Goal: Task Accomplishment & Management: Manage account settings

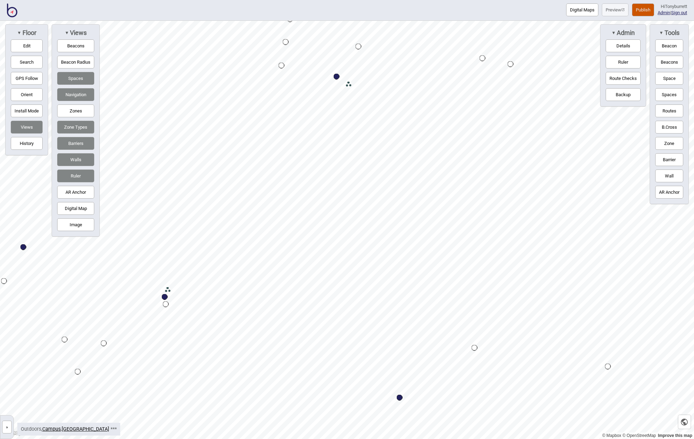
click at [8, 427] on button "»" at bounding box center [7, 427] width 10 height 13
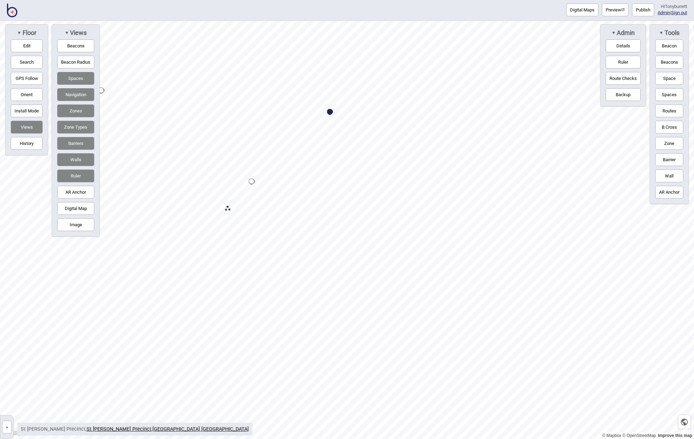
click at [8, 12] on img at bounding box center [12, 10] width 10 height 14
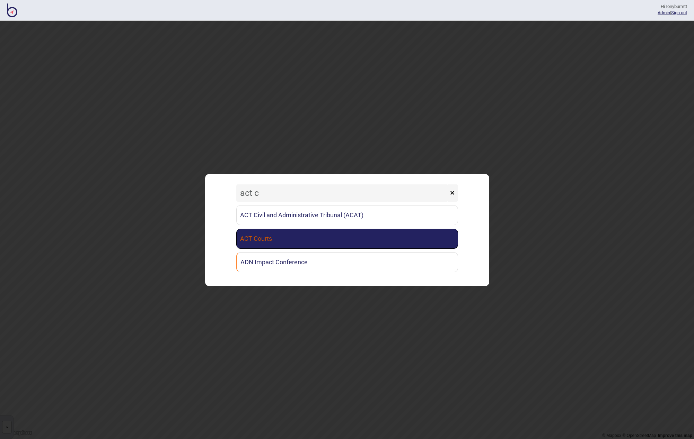
type input "act c"
click at [291, 242] on link "ACT Courts" at bounding box center [347, 239] width 222 height 20
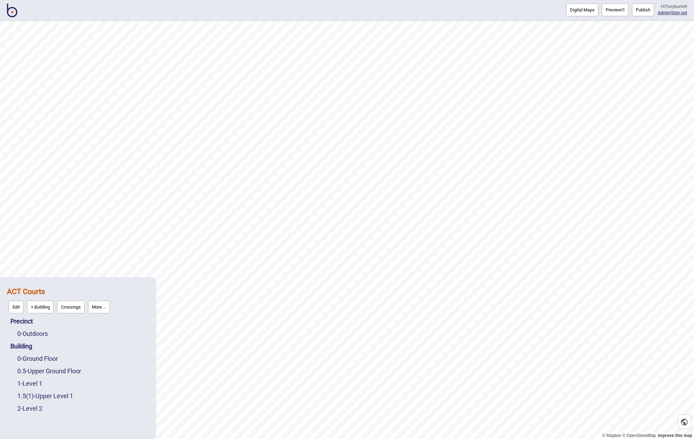
click at [641, 11] on button "Publish" at bounding box center [643, 9] width 22 height 13
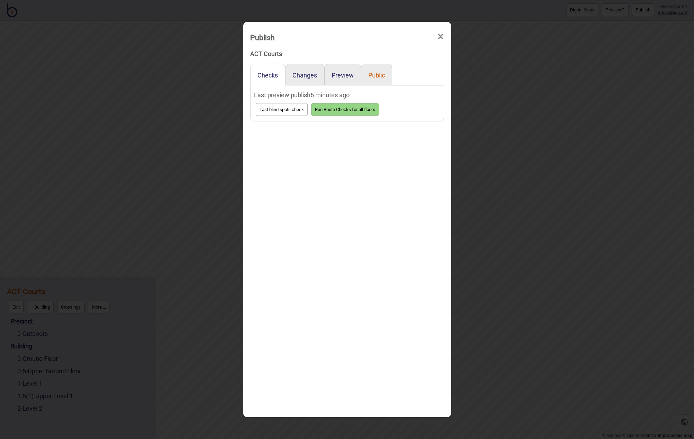
click at [371, 76] on button "Public" at bounding box center [376, 75] width 17 height 7
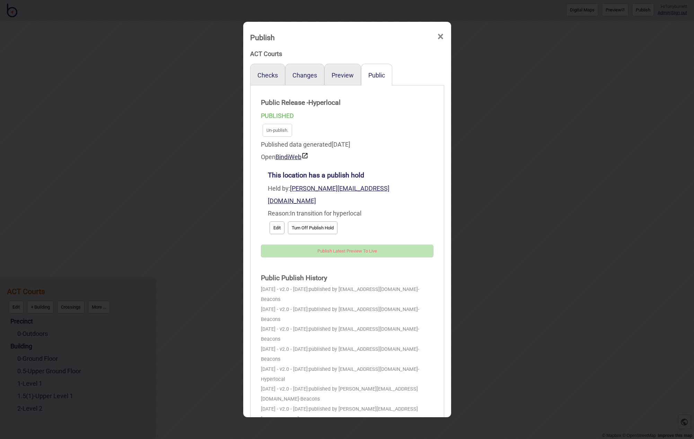
click at [443, 33] on span "×" at bounding box center [440, 36] width 7 height 23
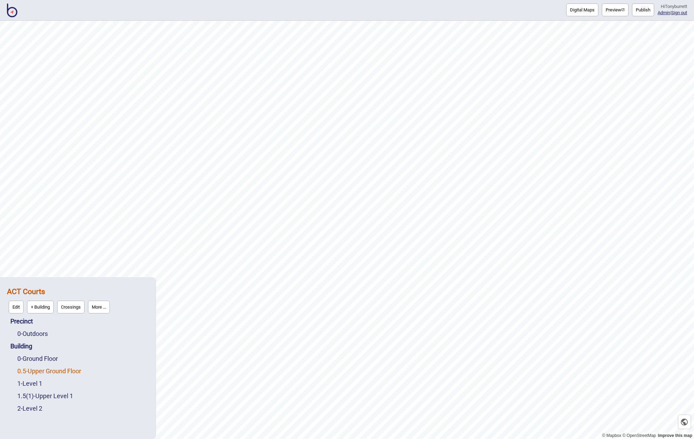
click at [40, 372] on link "0.5 - Upper Ground Floor" at bounding box center [49, 371] width 64 height 7
click at [26, 330] on link "Building" at bounding box center [21, 330] width 22 height 7
click at [72, 339] on button "Connections" at bounding box center [70, 344] width 32 height 13
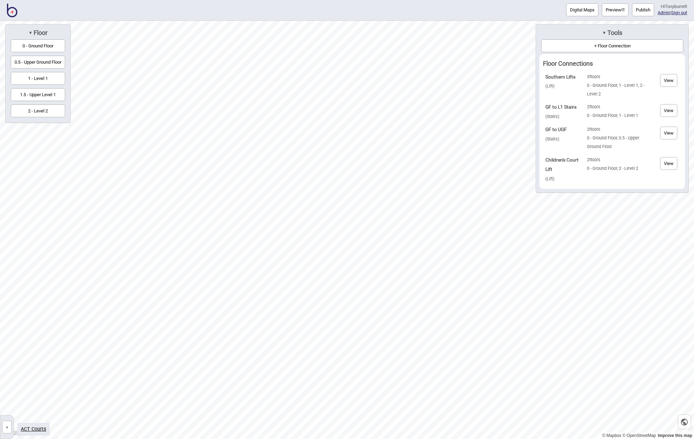
click at [57, 79] on button "1 - Level 1" at bounding box center [38, 78] width 54 height 13
click at [37, 59] on button "0.5 - Upper Ground Floor" at bounding box center [38, 62] width 54 height 13
click at [43, 44] on button "0 - Ground Floor" at bounding box center [38, 45] width 54 height 13
click at [37, 60] on button "0.5 - Upper Ground Floor" at bounding box center [38, 62] width 54 height 13
click at [34, 96] on button "1.5 - Upper Level 1" at bounding box center [38, 94] width 54 height 13
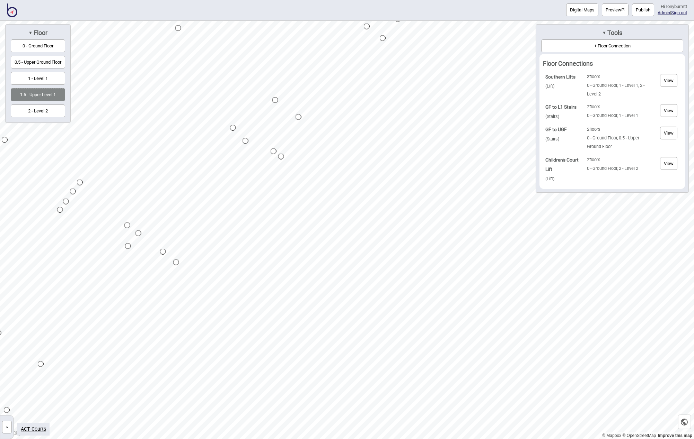
click at [34, 108] on button "2 - Level 2" at bounding box center [38, 111] width 54 height 13
click at [5, 427] on button "»" at bounding box center [7, 427] width 10 height 13
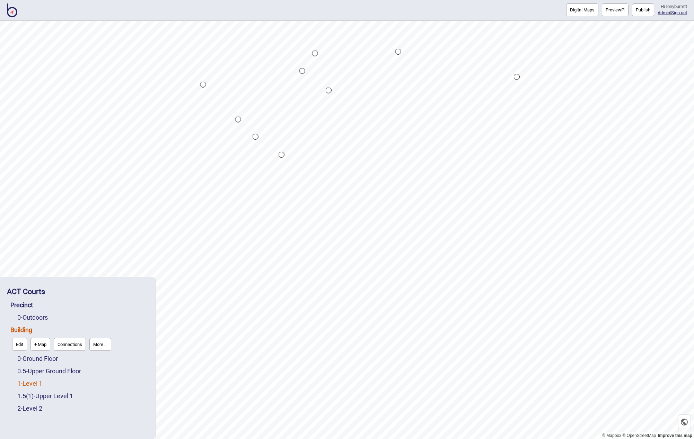
click at [31, 385] on link "1 - Level 1" at bounding box center [29, 383] width 25 height 7
click at [22, 377] on button "Edit" at bounding box center [26, 382] width 15 height 13
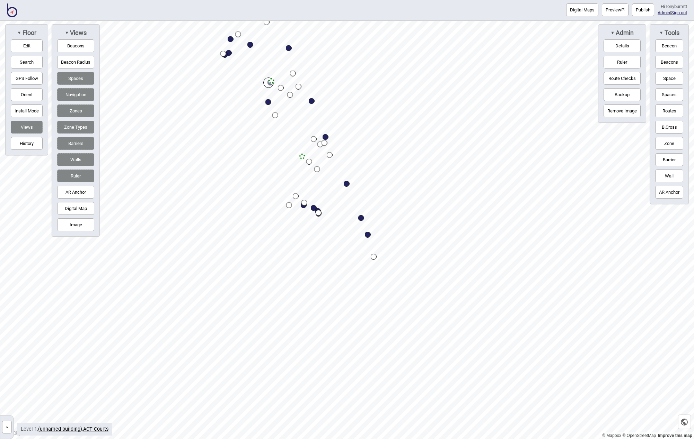
click at [71, 176] on button "Ruler" at bounding box center [75, 176] width 37 height 13
click at [71, 163] on button "Walls" at bounding box center [75, 159] width 37 height 13
click at [75, 146] on button "Barriers" at bounding box center [75, 143] width 37 height 13
click at [74, 124] on button "Zone Types" at bounding box center [75, 127] width 37 height 13
drag, startPoint x: 78, startPoint y: 106, endPoint x: 85, endPoint y: 87, distance: 20.1
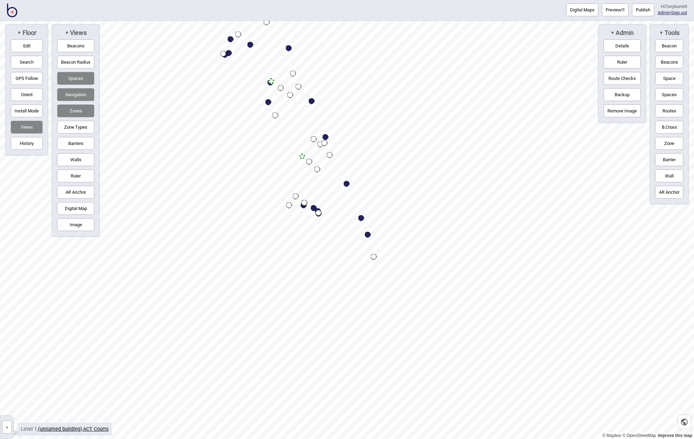
click at [78, 105] on button "Zones" at bounding box center [75, 111] width 37 height 13
click at [75, 208] on button "Digital Map" at bounding box center [75, 208] width 37 height 13
click at [74, 223] on button "Image" at bounding box center [75, 225] width 37 height 13
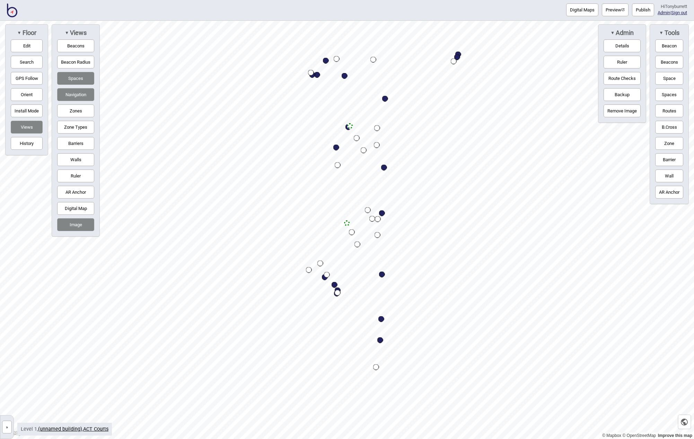
click at [8, 426] on button "»" at bounding box center [7, 427] width 10 height 13
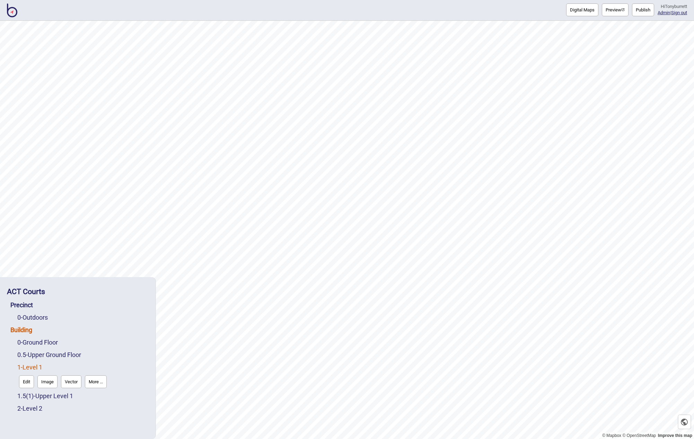
click at [22, 331] on link "Building" at bounding box center [21, 330] width 22 height 7
click at [82, 345] on button "Connections" at bounding box center [70, 344] width 32 height 13
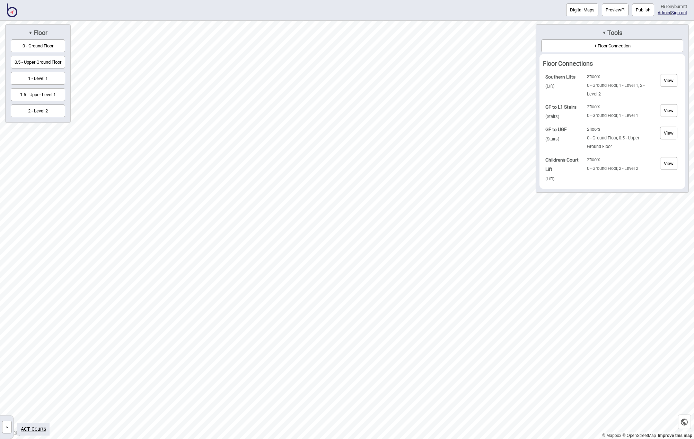
click at [667, 133] on button "View" at bounding box center [668, 133] width 17 height 13
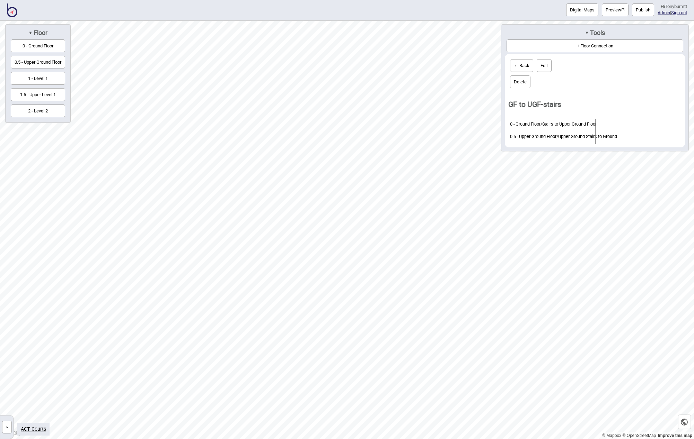
click at [549, 70] on button "Edit" at bounding box center [543, 65] width 15 height 13
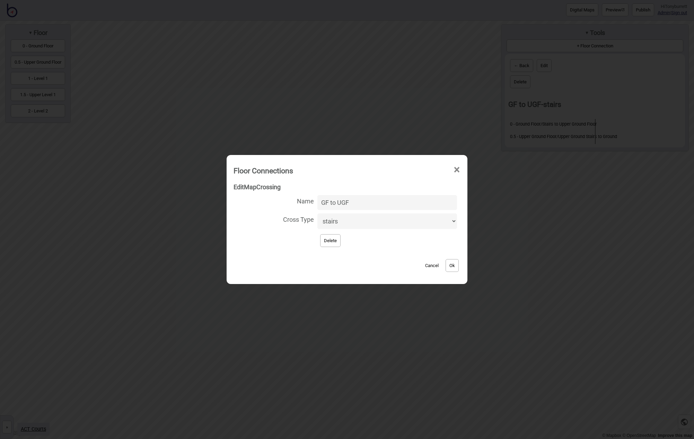
click at [423, 263] on button "Cancel" at bounding box center [431, 265] width 20 height 13
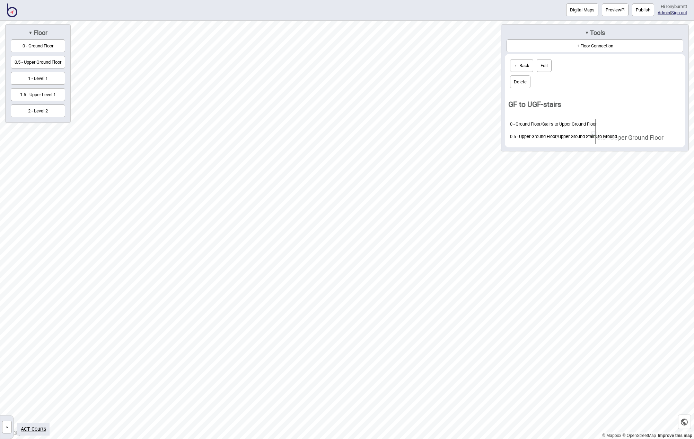
click at [524, 63] on button "← Back" at bounding box center [521, 65] width 23 height 13
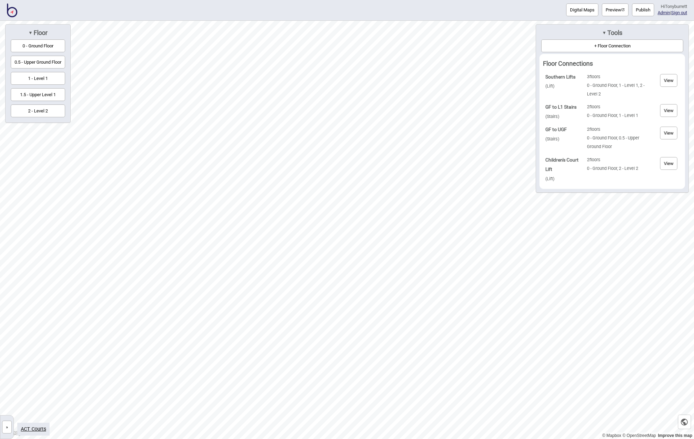
click at [9, 428] on button "»" at bounding box center [7, 427] width 10 height 13
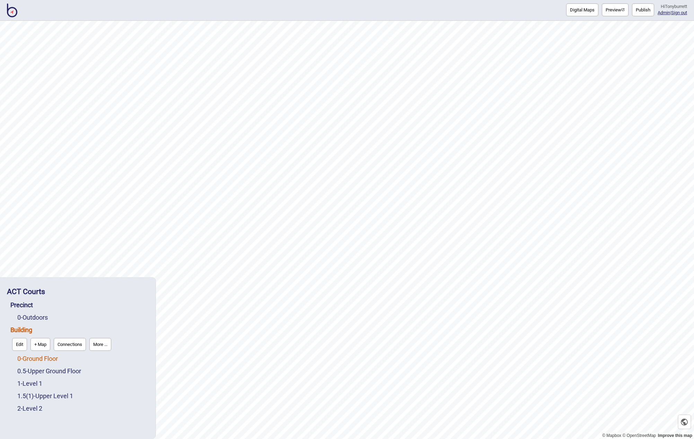
click at [34, 360] on link "0 - Ground Floor" at bounding box center [37, 358] width 41 height 7
click at [24, 359] on button "Edit" at bounding box center [26, 357] width 15 height 13
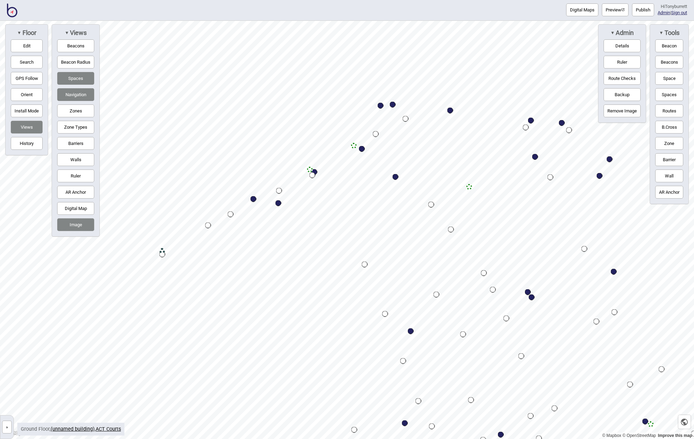
click at [77, 110] on button "Zones" at bounding box center [75, 111] width 37 height 13
click at [77, 126] on button "Zone Types" at bounding box center [75, 127] width 37 height 13
click at [75, 111] on button "Zones" at bounding box center [75, 111] width 37 height 13
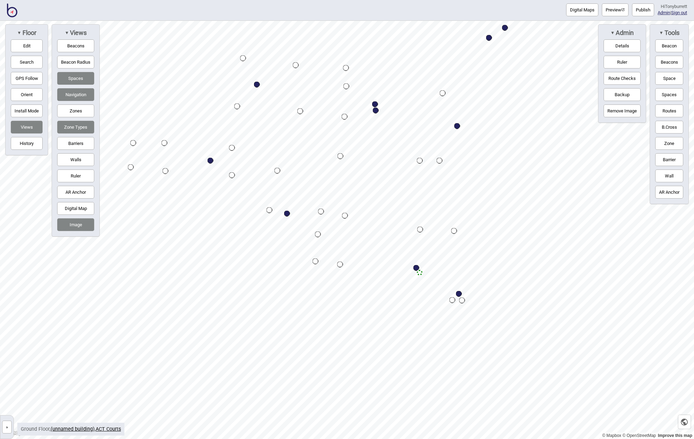
click at [7, 426] on button "»" at bounding box center [7, 427] width 10 height 13
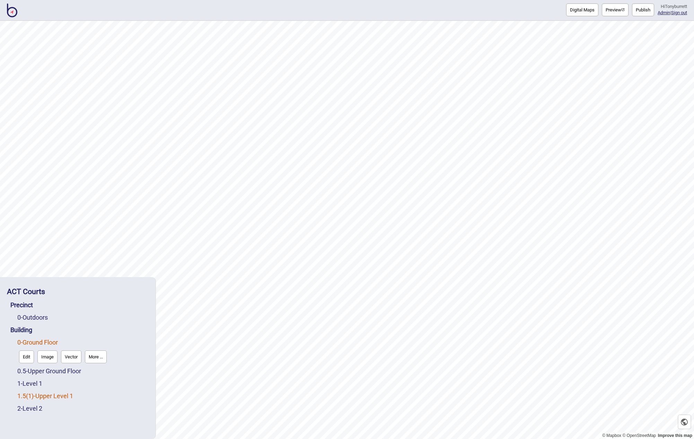
click at [27, 395] on span "( 1 )" at bounding box center [30, 396] width 8 height 7
click at [23, 370] on link "1 - Level 1" at bounding box center [29, 367] width 25 height 7
click at [26, 395] on span "( 1 )" at bounding box center [30, 396] width 8 height 7
click at [26, 368] on link "1 - Level 1" at bounding box center [29, 367] width 25 height 7
click at [28, 397] on span "( 1 )" at bounding box center [30, 396] width 8 height 7
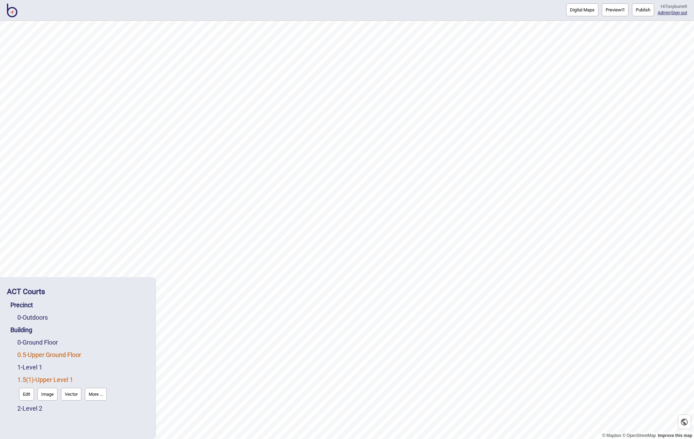
click at [28, 356] on link "0.5 - Upper Ground Floor" at bounding box center [49, 354] width 64 height 7
click at [26, 365] on button "Edit" at bounding box center [26, 369] width 15 height 13
